Goal: Use online tool/utility

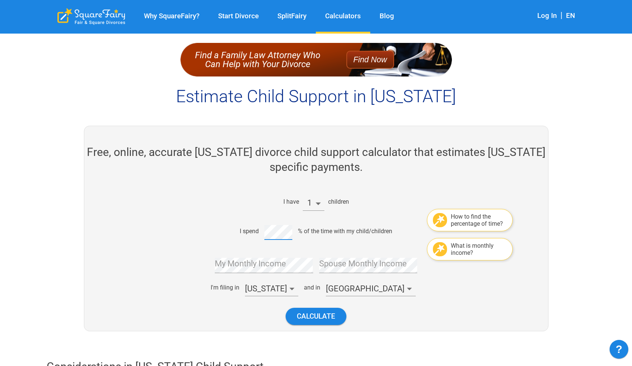
click at [198, 222] on div "I have 1 children How to find the percentage of time? I spend % of the time wit…" at bounding box center [313, 259] width 313 height 144
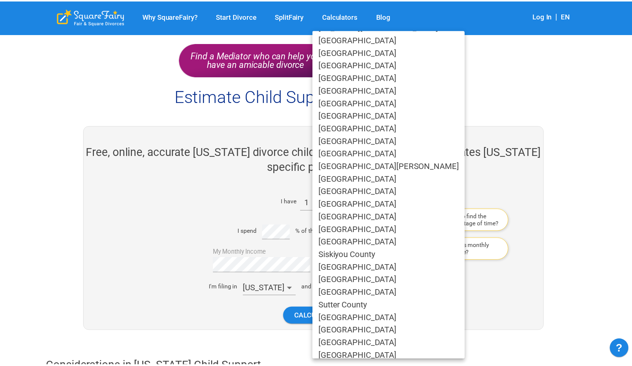
scroll to position [411, 0]
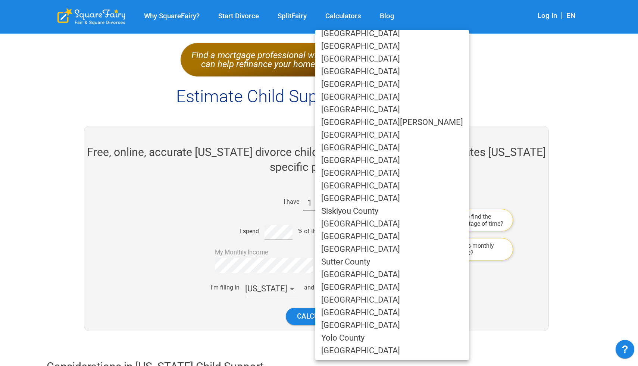
click at [331, 221] on li "[GEOGRAPHIC_DATA]" at bounding box center [392, 223] width 154 height 13
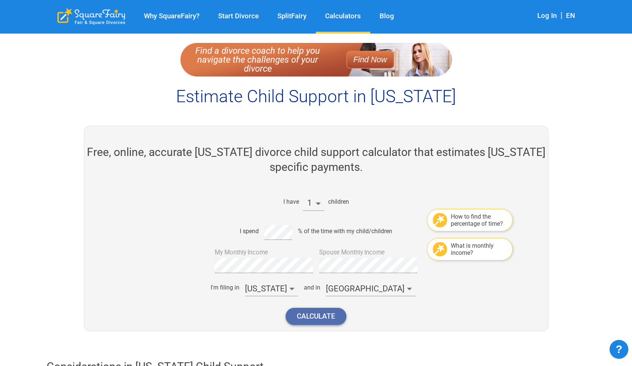
click at [314, 319] on button "Calculate" at bounding box center [316, 316] width 61 height 17
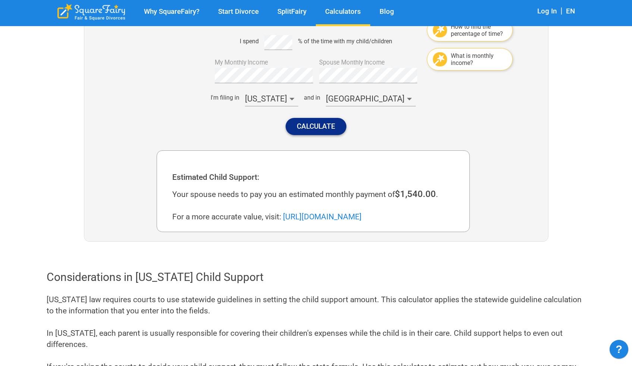
scroll to position [198, 0]
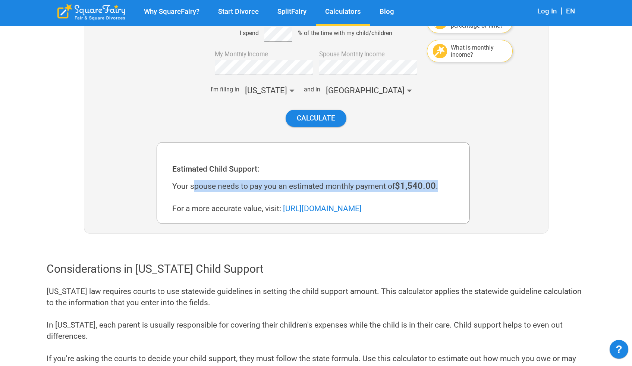
drag, startPoint x: 195, startPoint y: 183, endPoint x: 445, endPoint y: 191, distance: 250.4
click at [445, 191] on div "Your spouse needs to pay you an estimated monthly payment of $1,540.00 . For a …" at bounding box center [316, 197] width 288 height 34
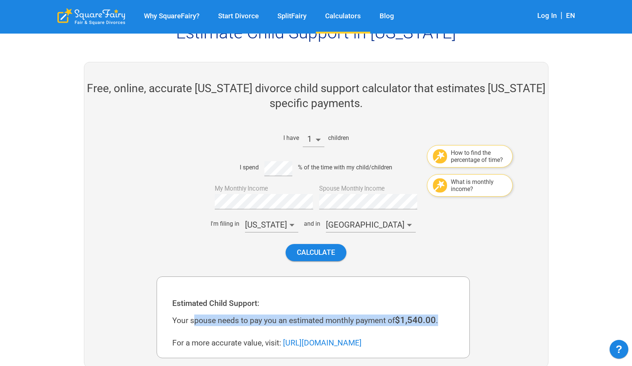
scroll to position [0, 0]
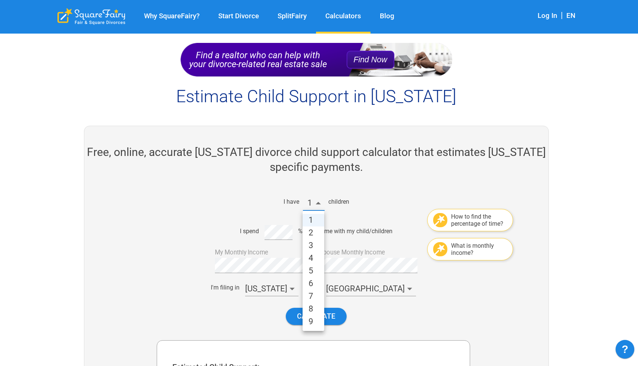
click at [314, 241] on li "3" at bounding box center [313, 245] width 22 height 13
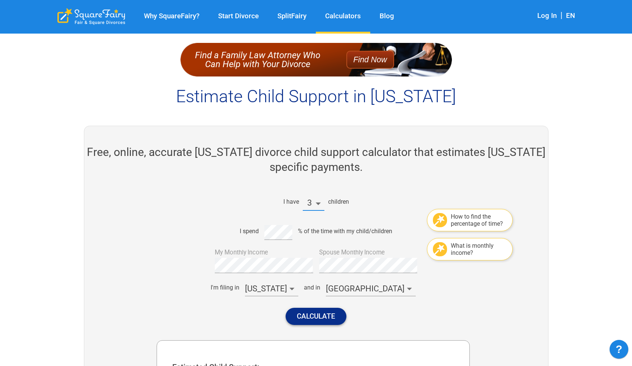
click at [330, 320] on button "Calculate" at bounding box center [316, 316] width 61 height 17
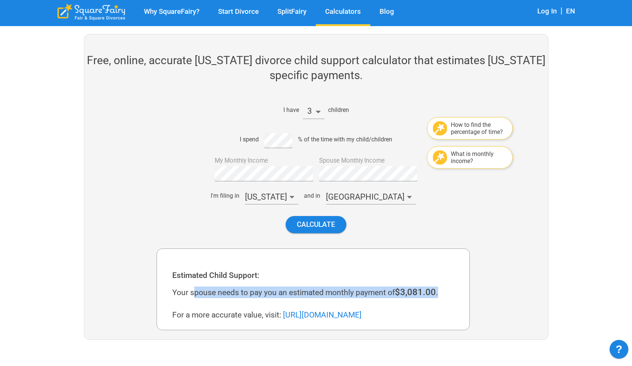
scroll to position [91, 0]
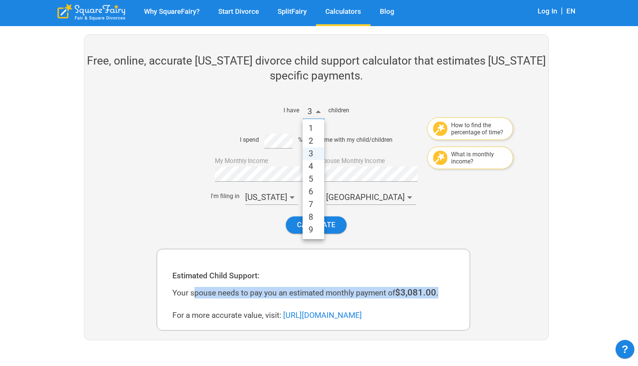
click at [310, 141] on li "2" at bounding box center [313, 141] width 22 height 13
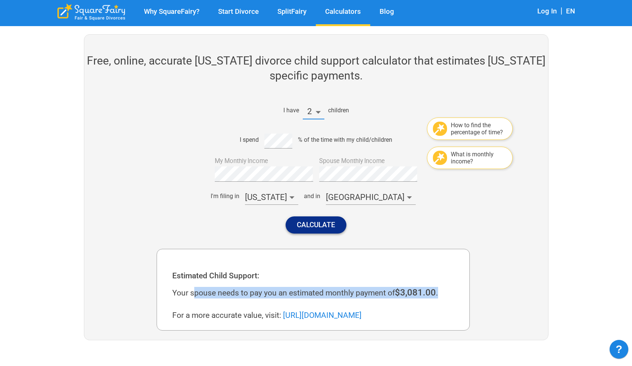
click at [322, 232] on button "Calculate" at bounding box center [316, 224] width 61 height 17
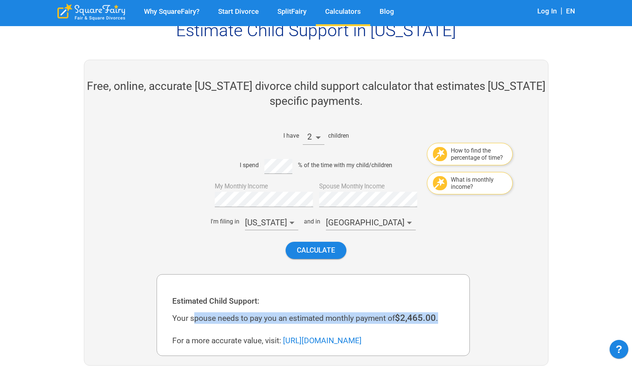
scroll to position [66, 0]
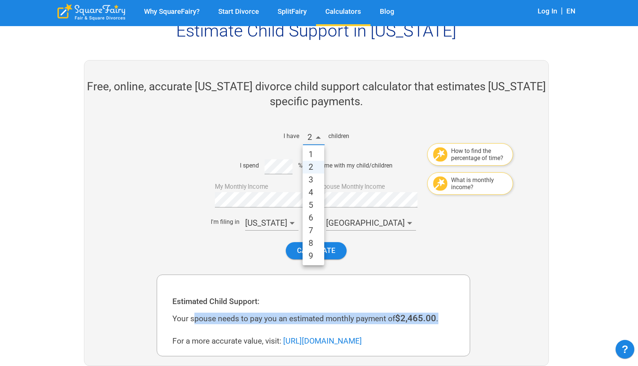
click at [310, 149] on li "1" at bounding box center [313, 154] width 22 height 13
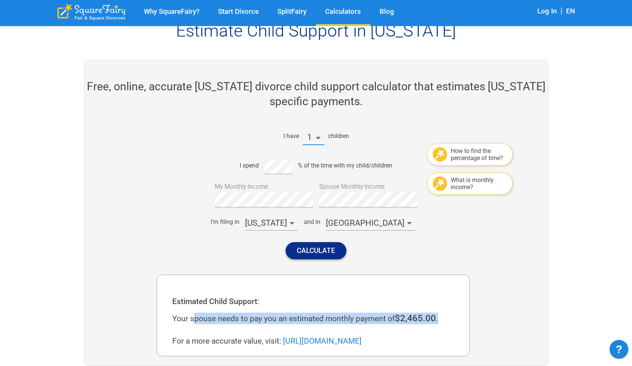
click at [319, 245] on button "Calculate" at bounding box center [316, 250] width 61 height 17
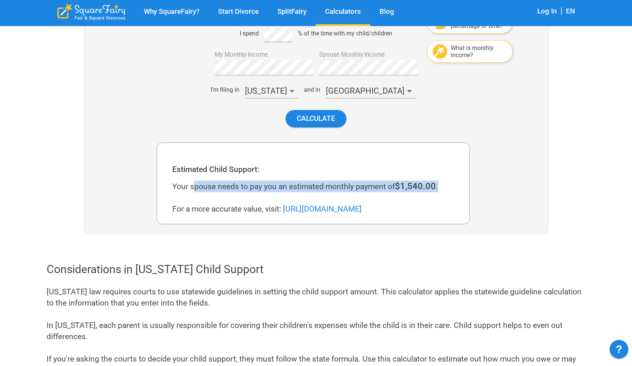
scroll to position [198, 0]
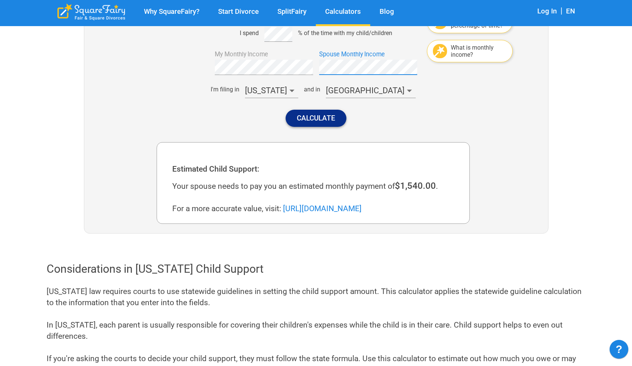
click at [293, 121] on button "Calculate" at bounding box center [316, 118] width 61 height 17
